Goal: Book appointment/travel/reservation

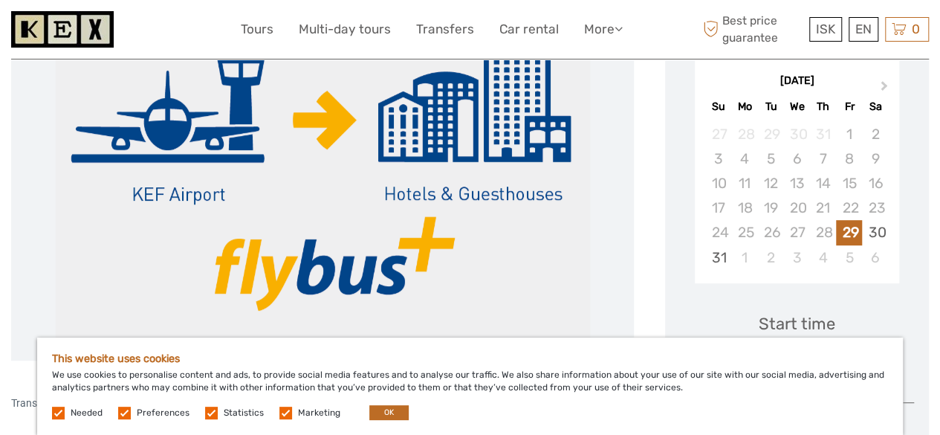
scroll to position [282, 0]
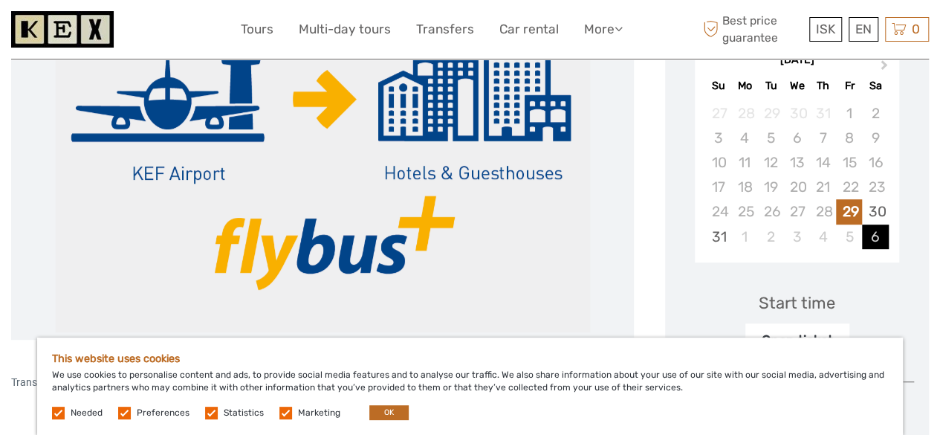
click at [876, 236] on div "6" at bounding box center [875, 236] width 26 height 25
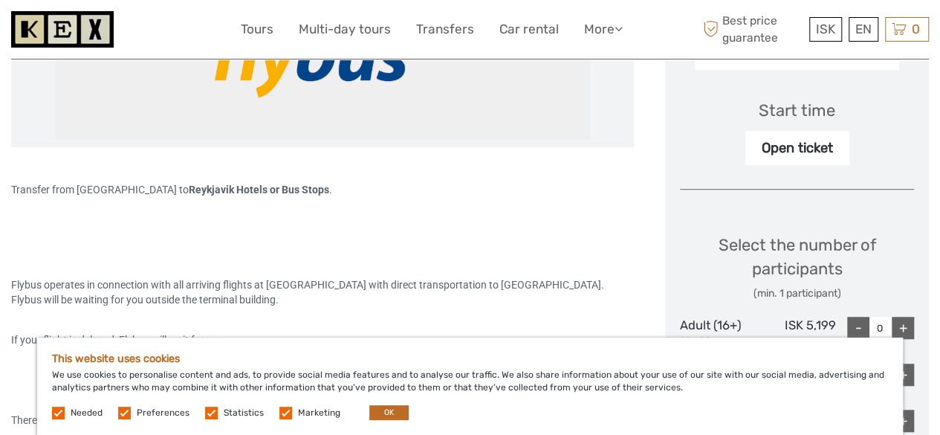
scroll to position [474, 0]
click at [795, 140] on div "Open ticket" at bounding box center [798, 149] width 104 height 34
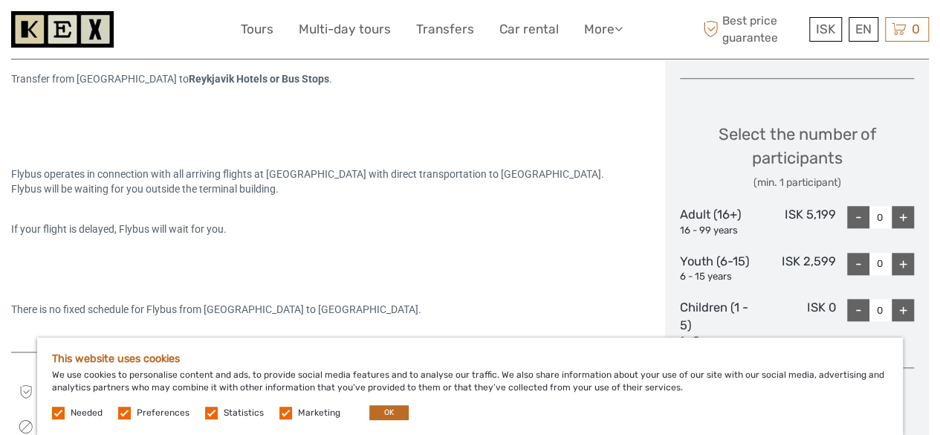
scroll to position [586, 0]
click at [913, 217] on div "+" at bounding box center [903, 216] width 22 height 22
type input "1"
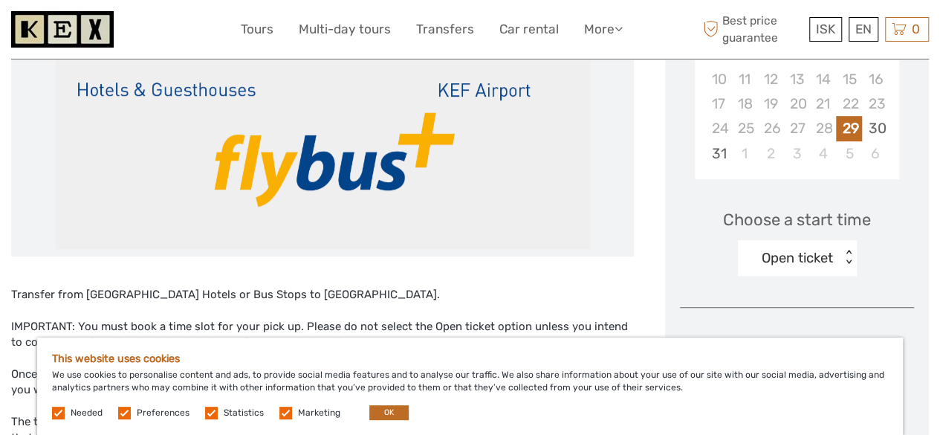
scroll to position [364, 0]
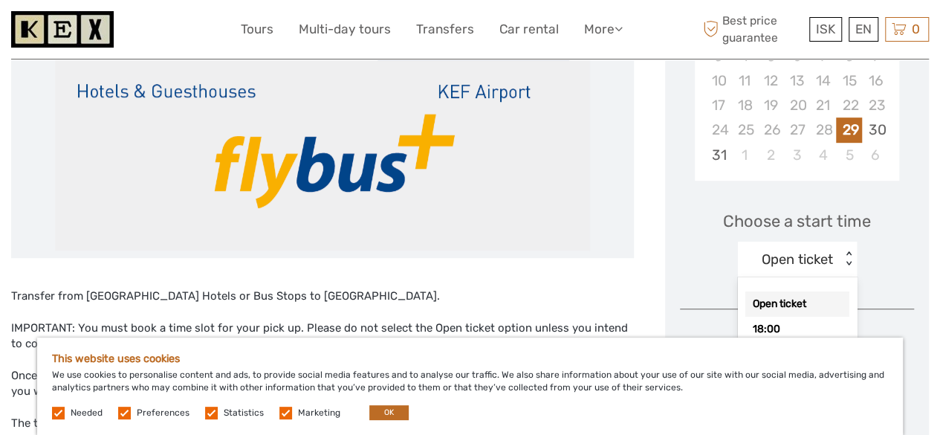
click at [853, 266] on div "< >" at bounding box center [848, 259] width 13 height 16
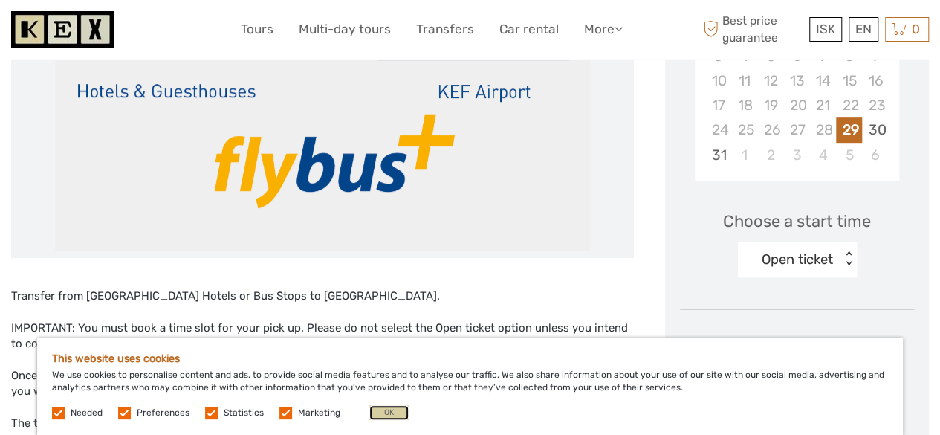
click at [401, 418] on button "OK" at bounding box center [388, 412] width 39 height 15
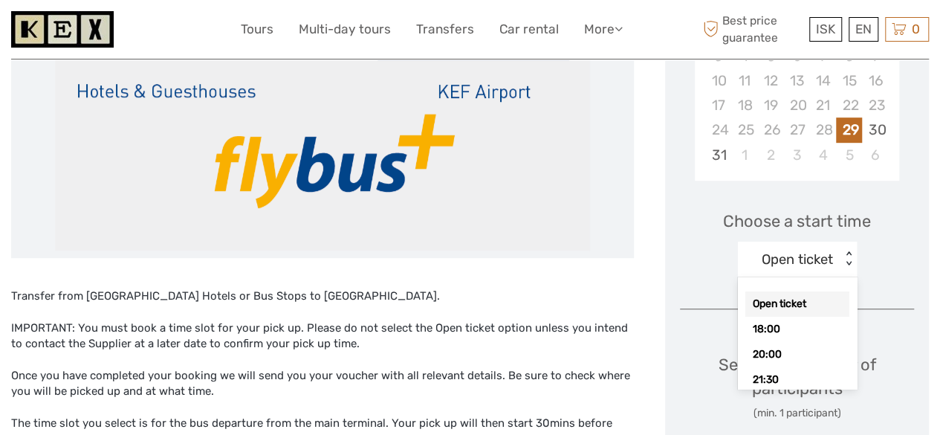
click at [848, 271] on div "Open ticket < >" at bounding box center [797, 260] width 119 height 36
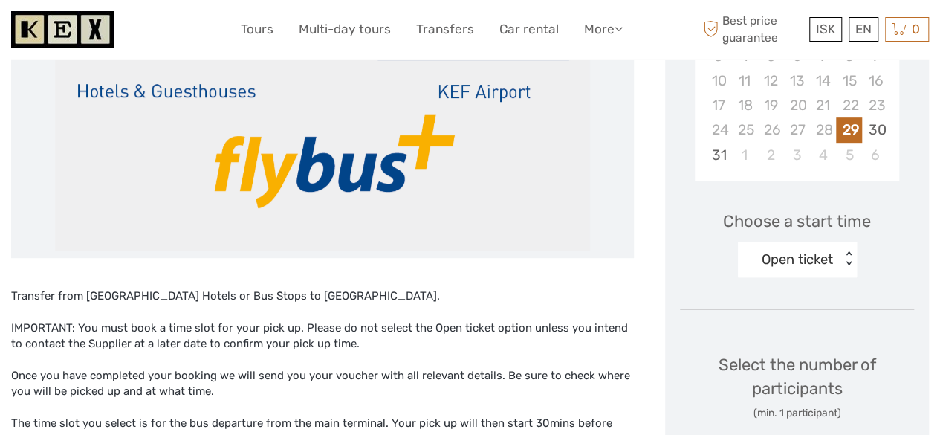
click at [850, 256] on div "< >" at bounding box center [848, 259] width 13 height 16
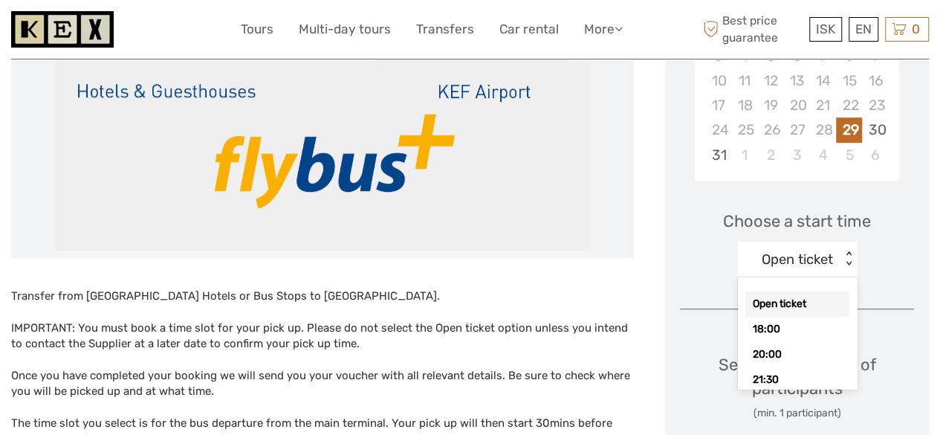
click at [850, 256] on div "< >" at bounding box center [848, 259] width 13 height 16
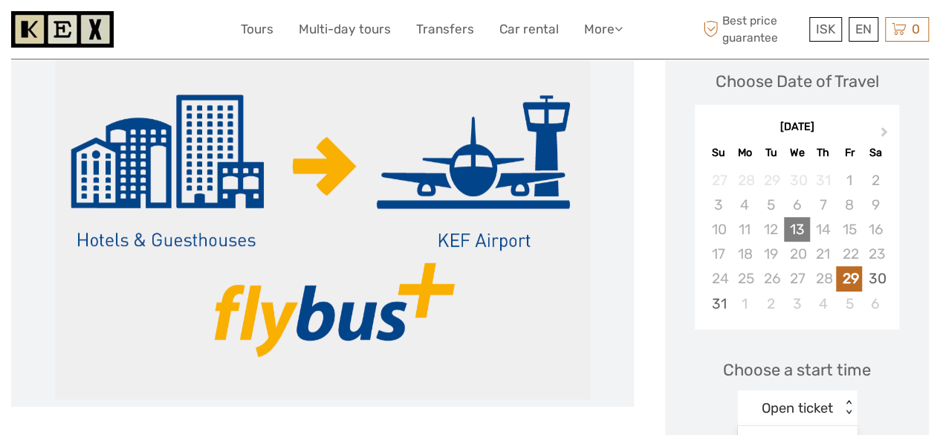
scroll to position [215, 0]
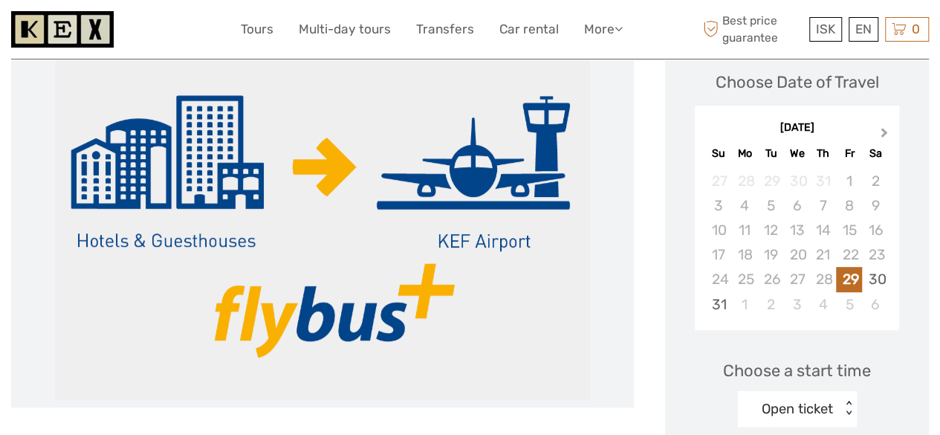
click at [881, 124] on button "Next Month" at bounding box center [886, 136] width 24 height 24
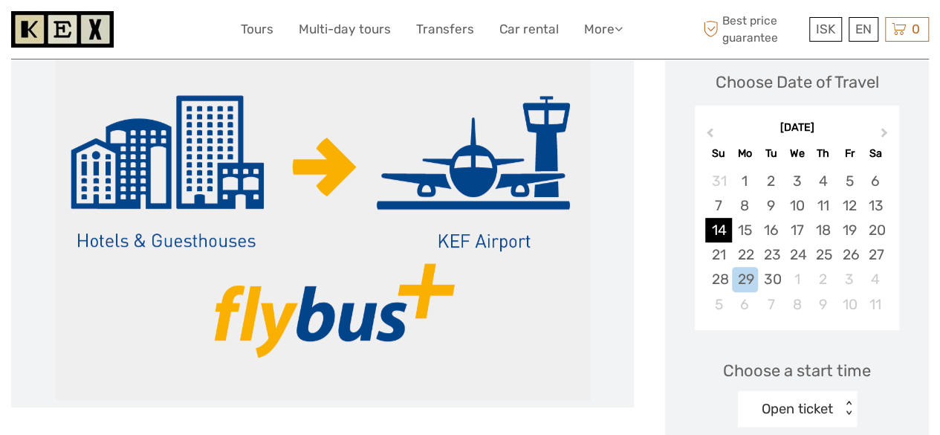
click at [706, 226] on div "14" at bounding box center [718, 230] width 26 height 25
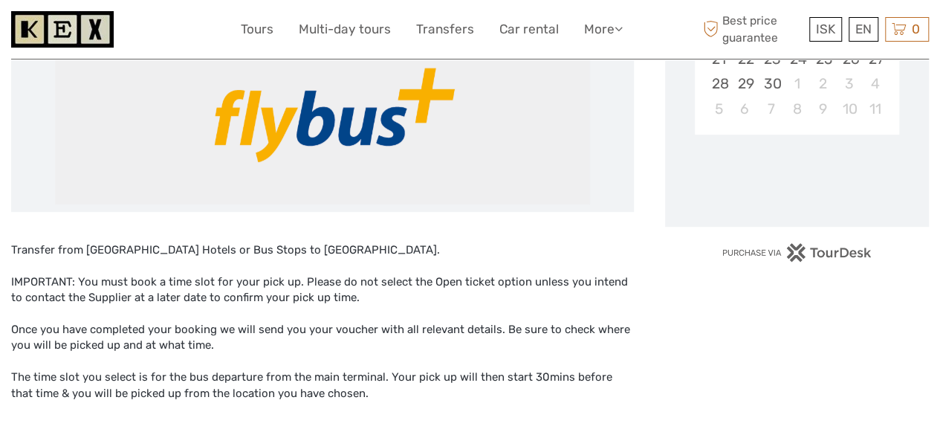
scroll to position [418, 0]
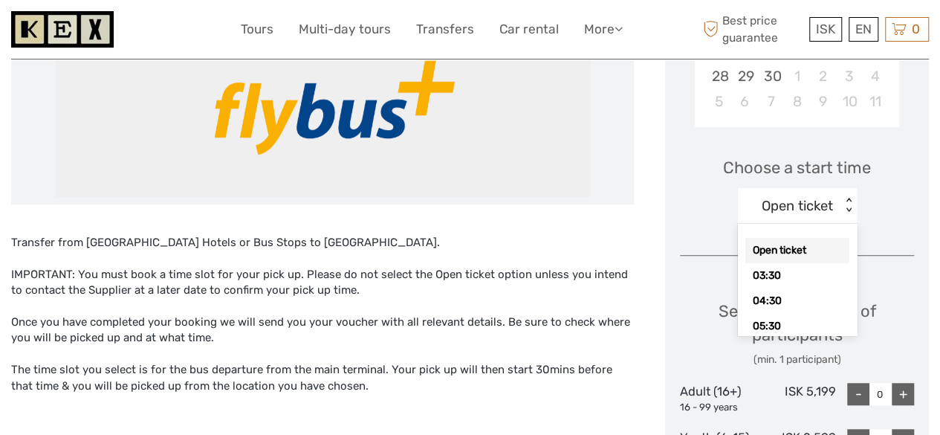
click at [847, 210] on div "< >" at bounding box center [848, 206] width 13 height 16
click at [775, 307] on div "15:30" at bounding box center [798, 312] width 104 height 25
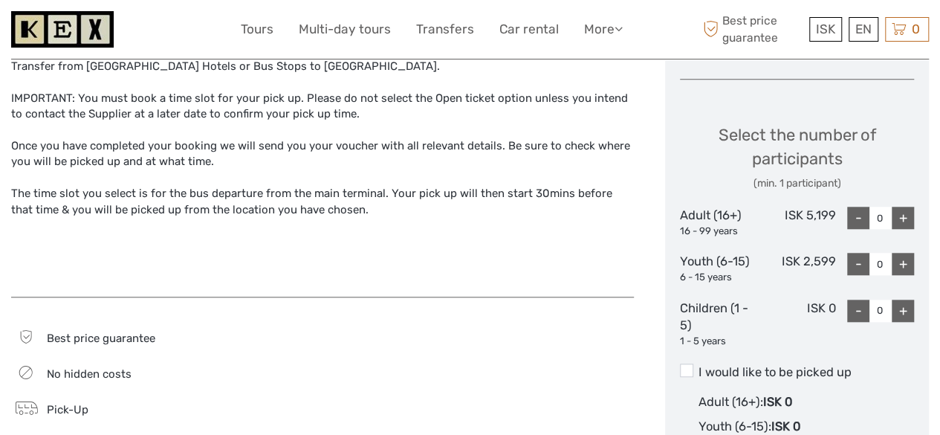
scroll to position [598, 0]
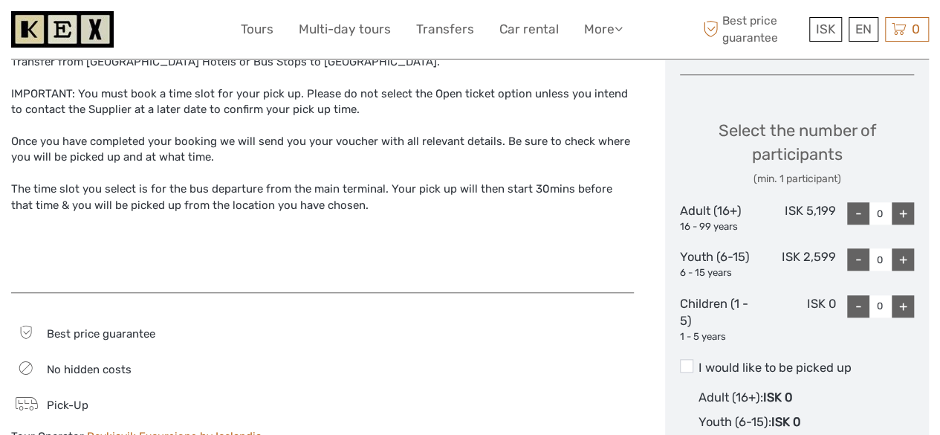
click at [904, 213] on div "+" at bounding box center [903, 213] width 22 height 22
type input "1"
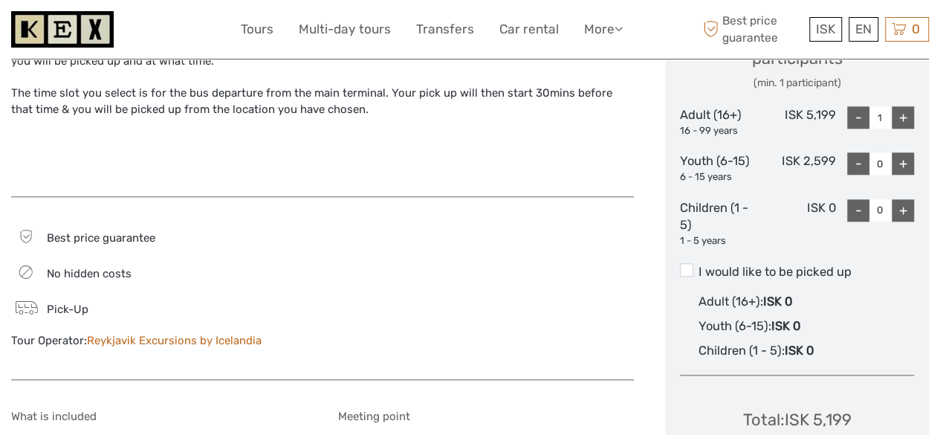
scroll to position [649, 0]
